Goal: Navigation & Orientation: Find specific page/section

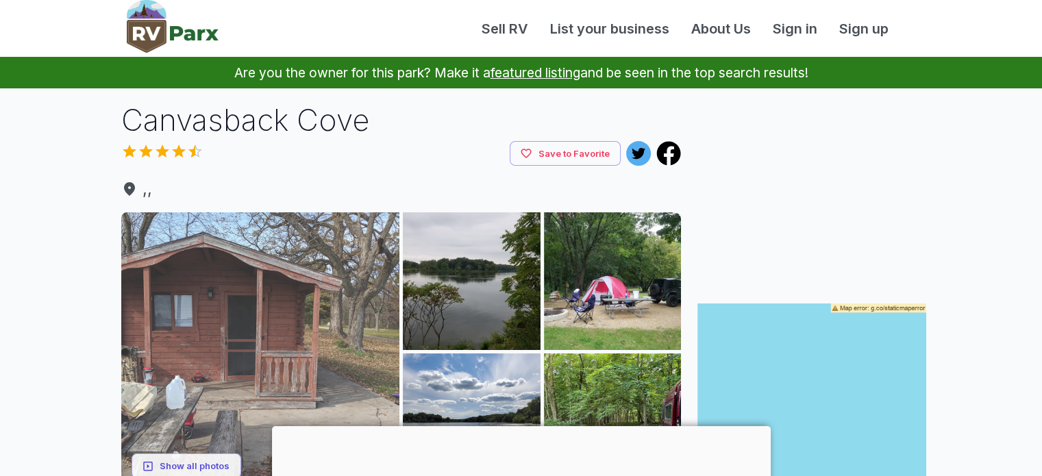
click at [304, 338] on img at bounding box center [260, 351] width 279 height 279
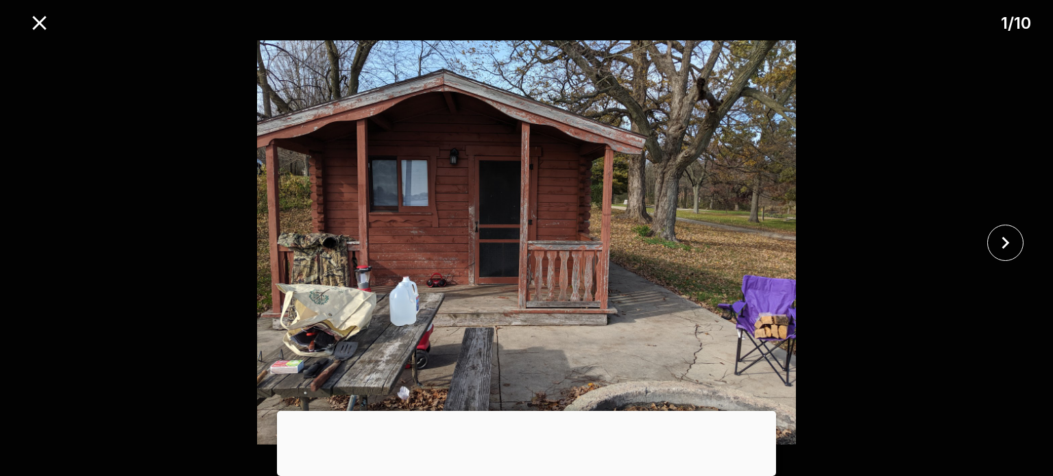
click at [1022, 234] on div at bounding box center [1009, 243] width 88 height 36
click at [995, 245] on icon "close" at bounding box center [1005, 243] width 24 height 24
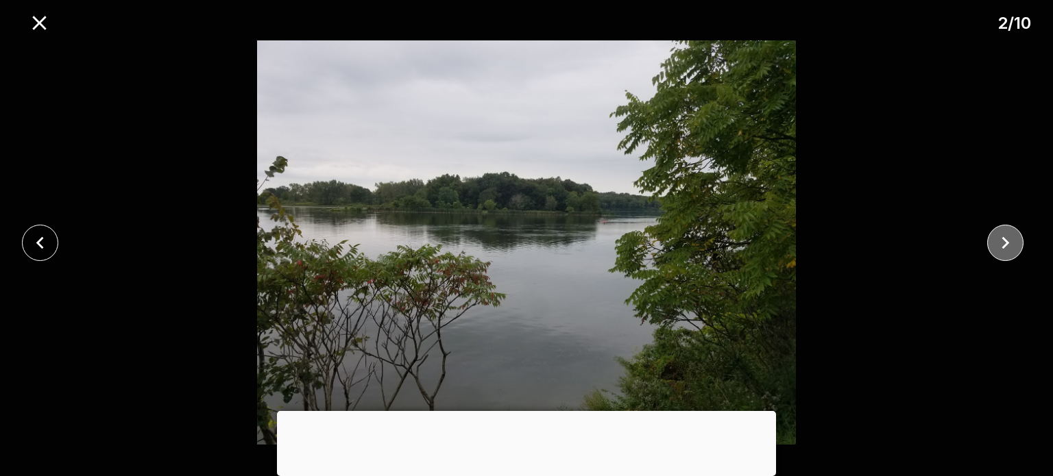
click at [995, 245] on icon "close" at bounding box center [1005, 243] width 24 height 24
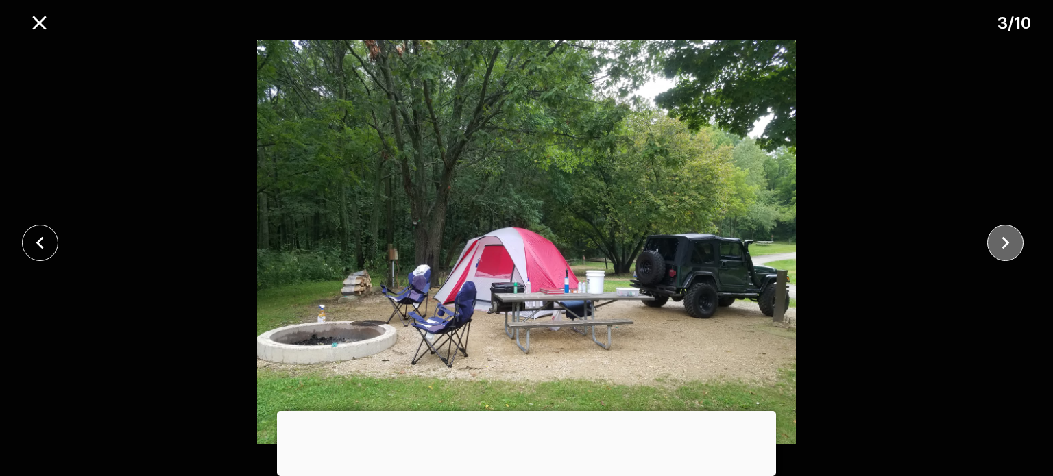
click at [995, 245] on icon "close" at bounding box center [1005, 243] width 24 height 24
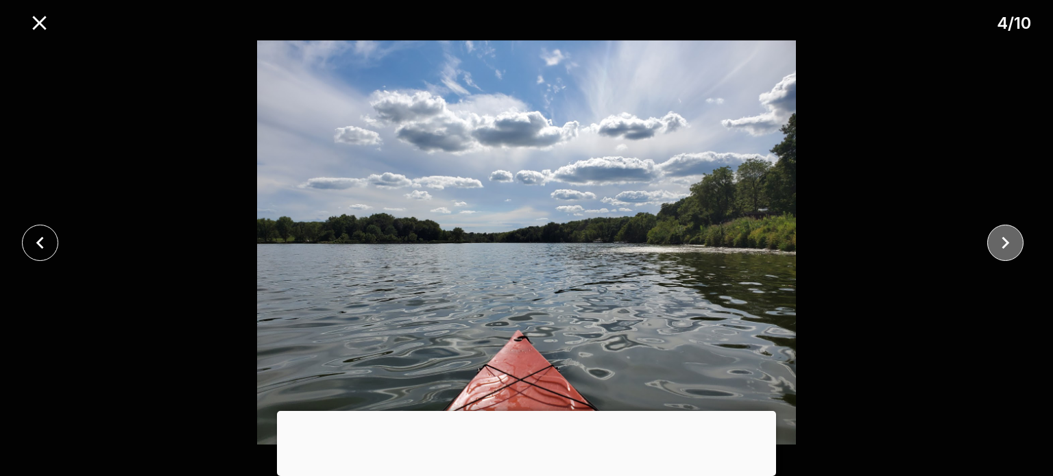
click at [995, 245] on icon "close" at bounding box center [1005, 243] width 24 height 24
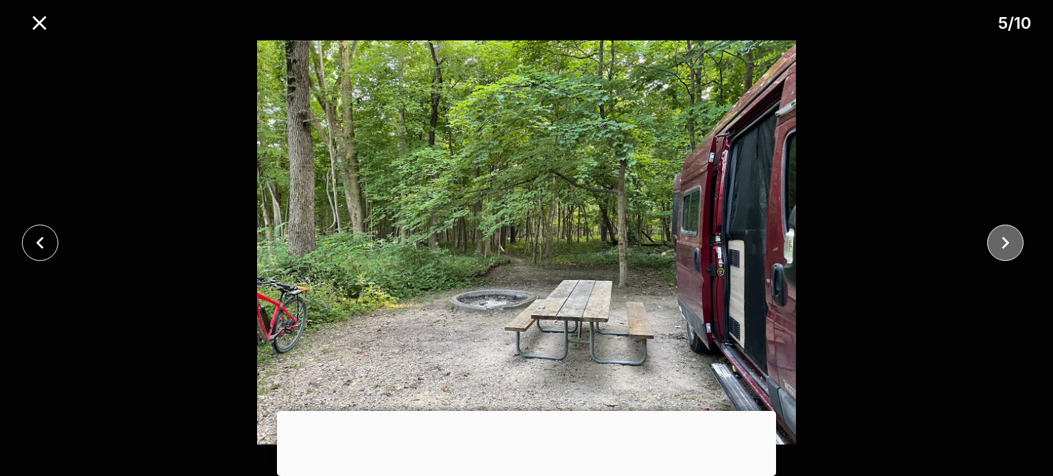
click at [995, 245] on icon "close" at bounding box center [1005, 243] width 24 height 24
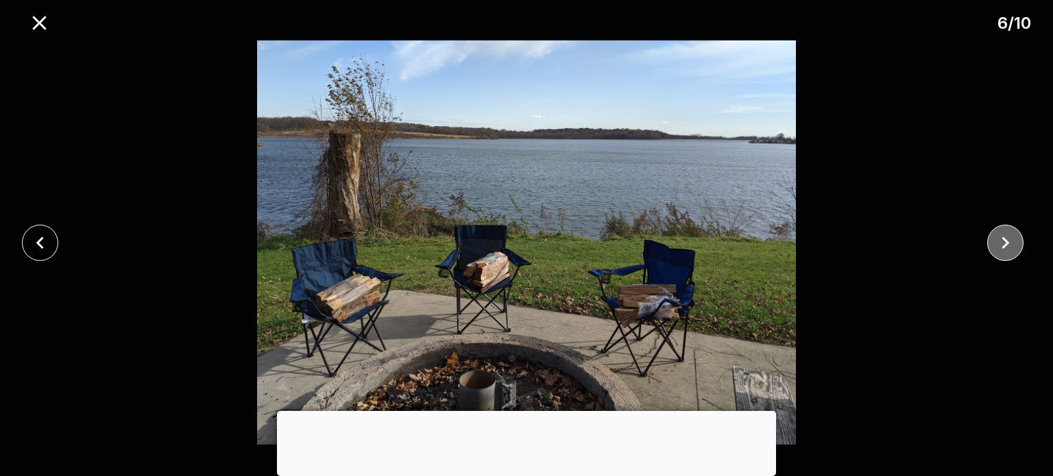
click at [995, 245] on icon "close" at bounding box center [1005, 243] width 24 height 24
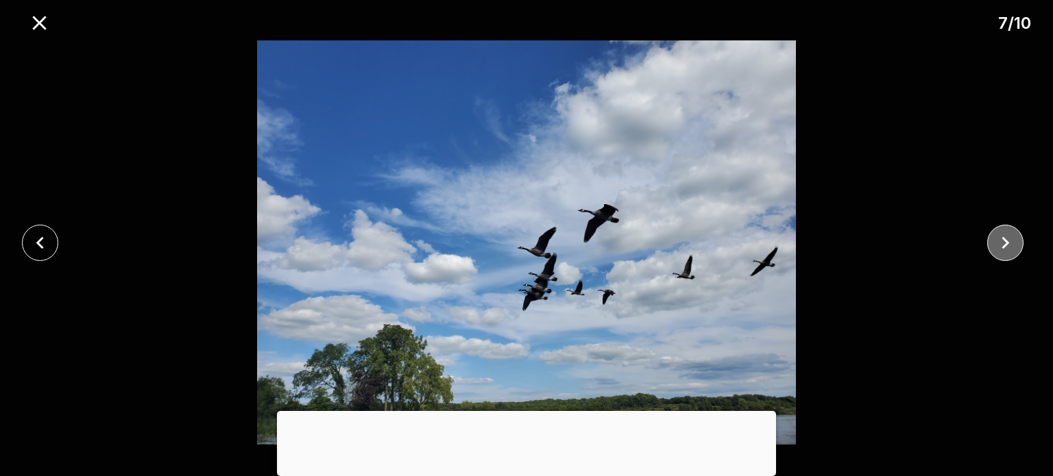
click at [995, 245] on icon "close" at bounding box center [1005, 243] width 24 height 24
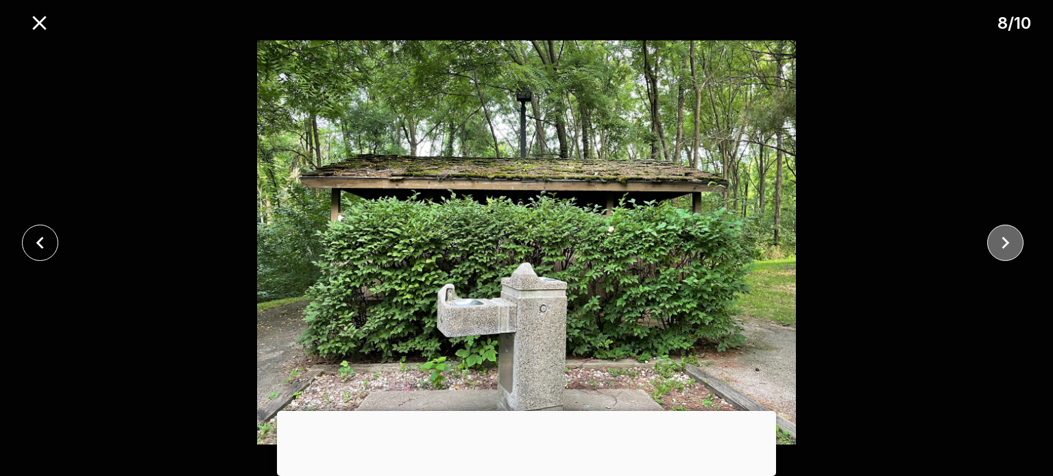
click at [995, 245] on icon "close" at bounding box center [1005, 243] width 24 height 24
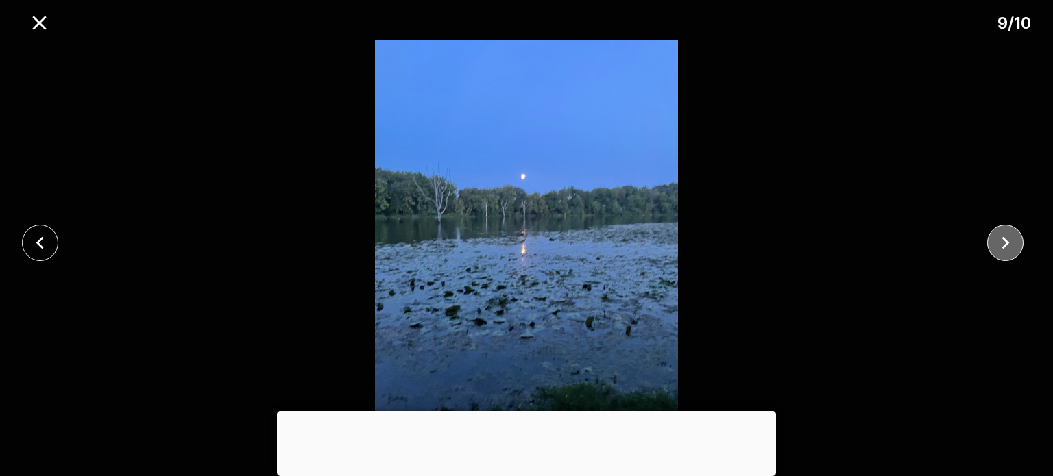
click at [995, 245] on icon "close" at bounding box center [1005, 243] width 24 height 24
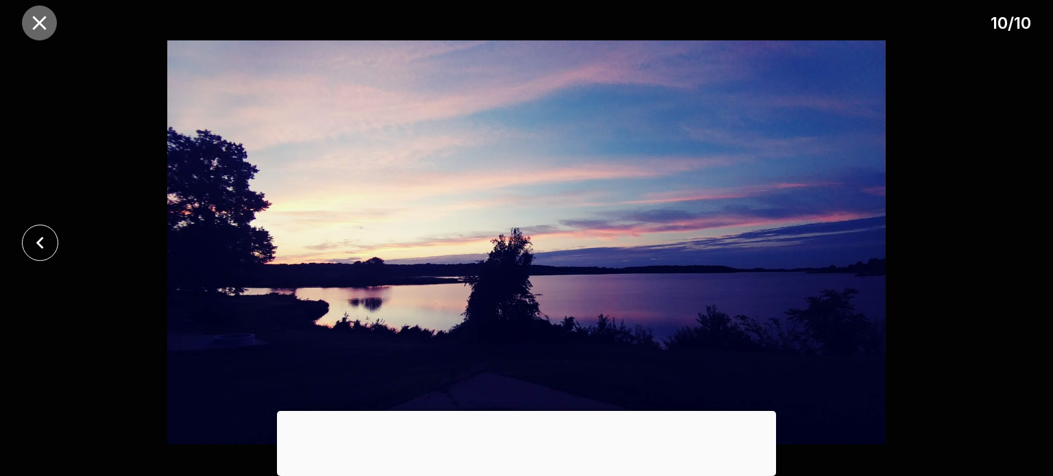
click at [41, 22] on icon "close" at bounding box center [39, 23] width 14 height 14
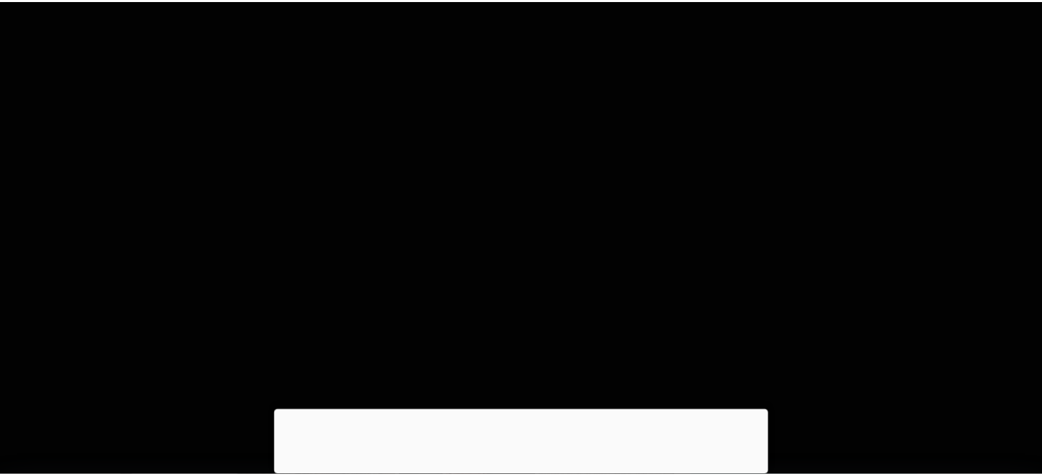
scroll to position [14, 0]
